Goal: Task Accomplishment & Management: Manage account settings

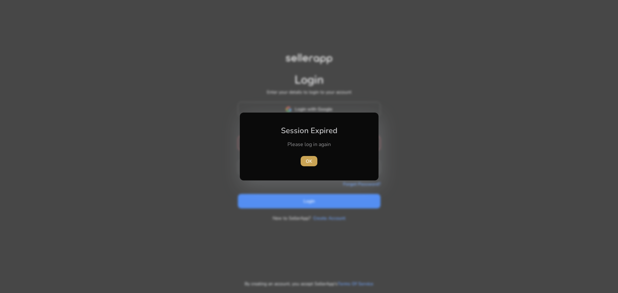
click at [310, 161] on span "OK" at bounding box center [309, 161] width 6 height 7
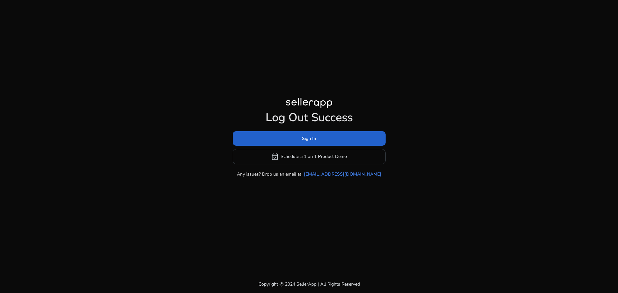
click at [308, 141] on span "Sign In" at bounding box center [309, 138] width 14 height 7
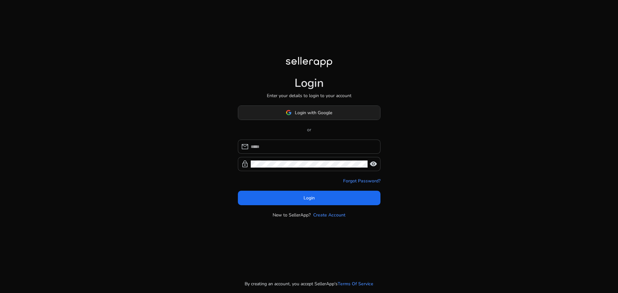
click at [319, 114] on span "Login with Google" at bounding box center [313, 112] width 37 height 7
